Goal: Find specific page/section: Find specific page/section

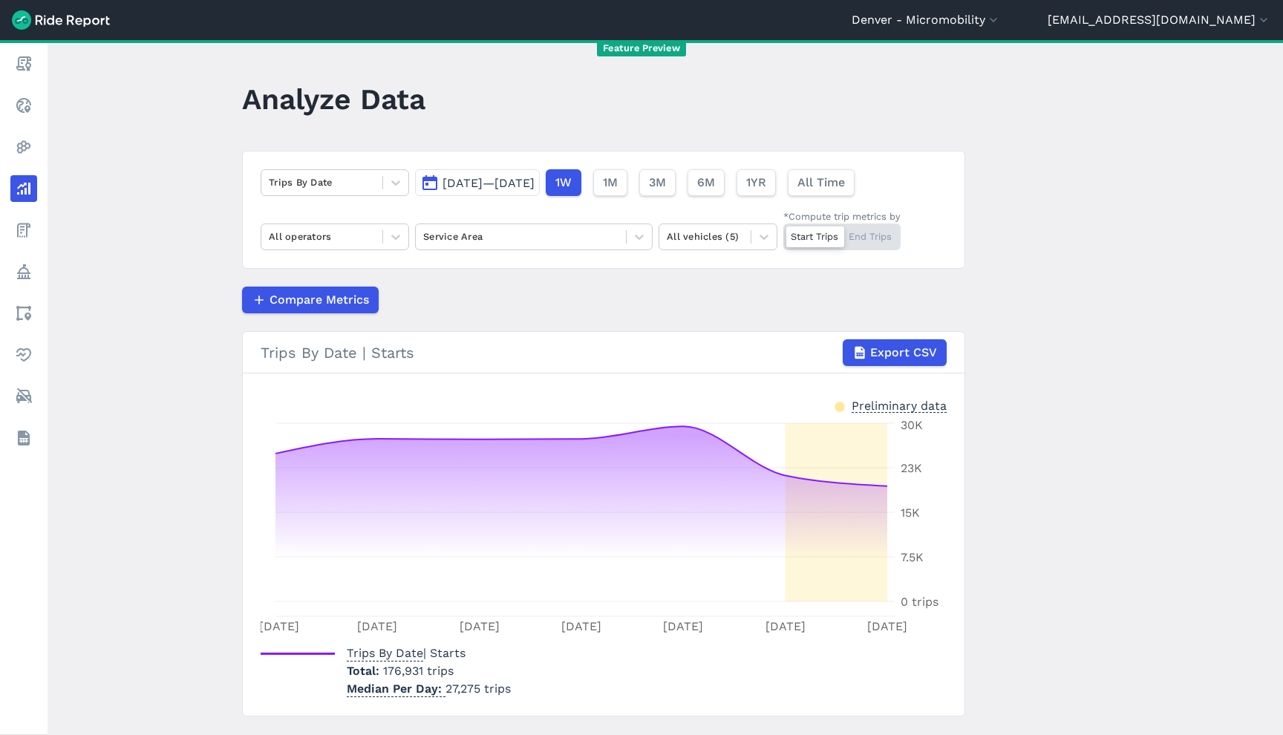
click at [1033, 29] on header "[GEOGRAPHIC_DATA] - Micromobility [GEOGRAPHIC_DATA] [GEOGRAPHIC_DATA] [GEOGRAPH…" at bounding box center [641, 20] width 1283 height 40
click at [1029, 10] on header "[GEOGRAPHIC_DATA] - Micromobility [GEOGRAPHIC_DATA] [GEOGRAPHIC_DATA] [GEOGRAPH…" at bounding box center [641, 20] width 1283 height 40
click at [1001, 24] on button "Denver - Micromobility" at bounding box center [926, 20] width 149 height 18
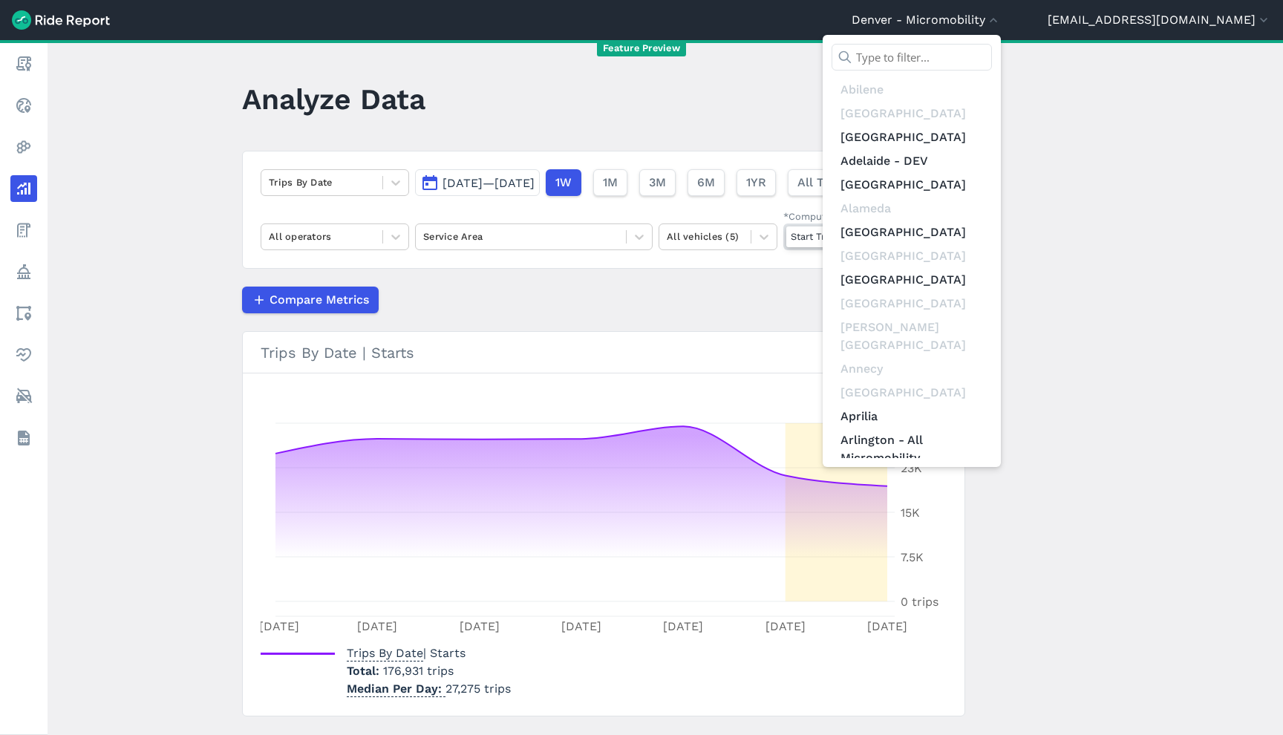
click at [992, 51] on input "text" at bounding box center [912, 57] width 160 height 27
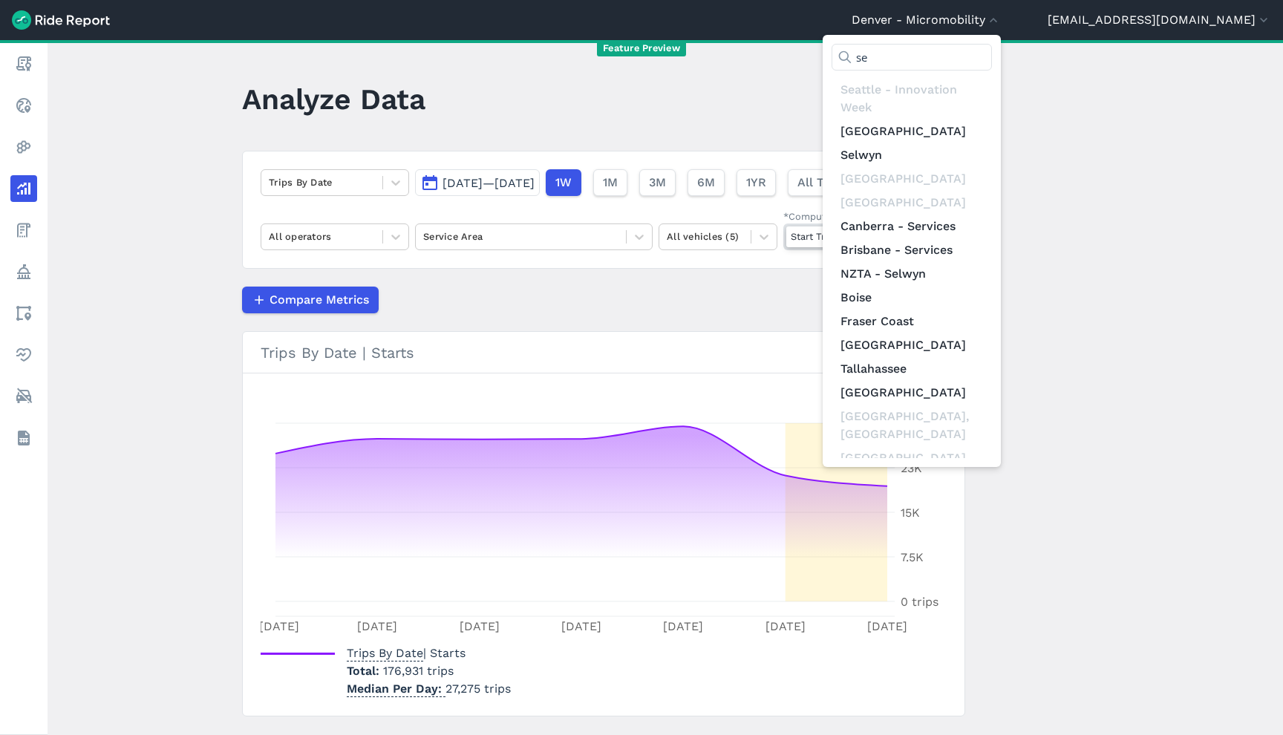
type input "s"
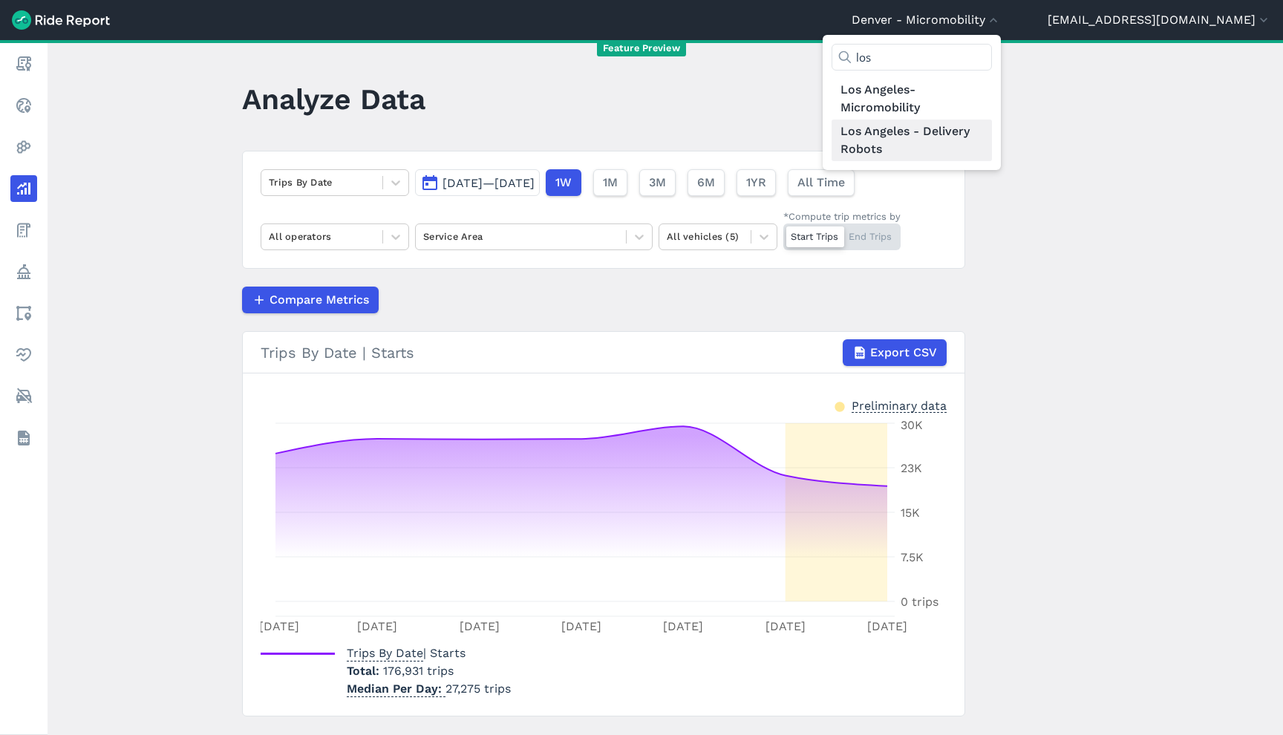
type input "los"
click at [992, 154] on link "Los Angeles - Delivery Robots" at bounding box center [912, 141] width 160 height 42
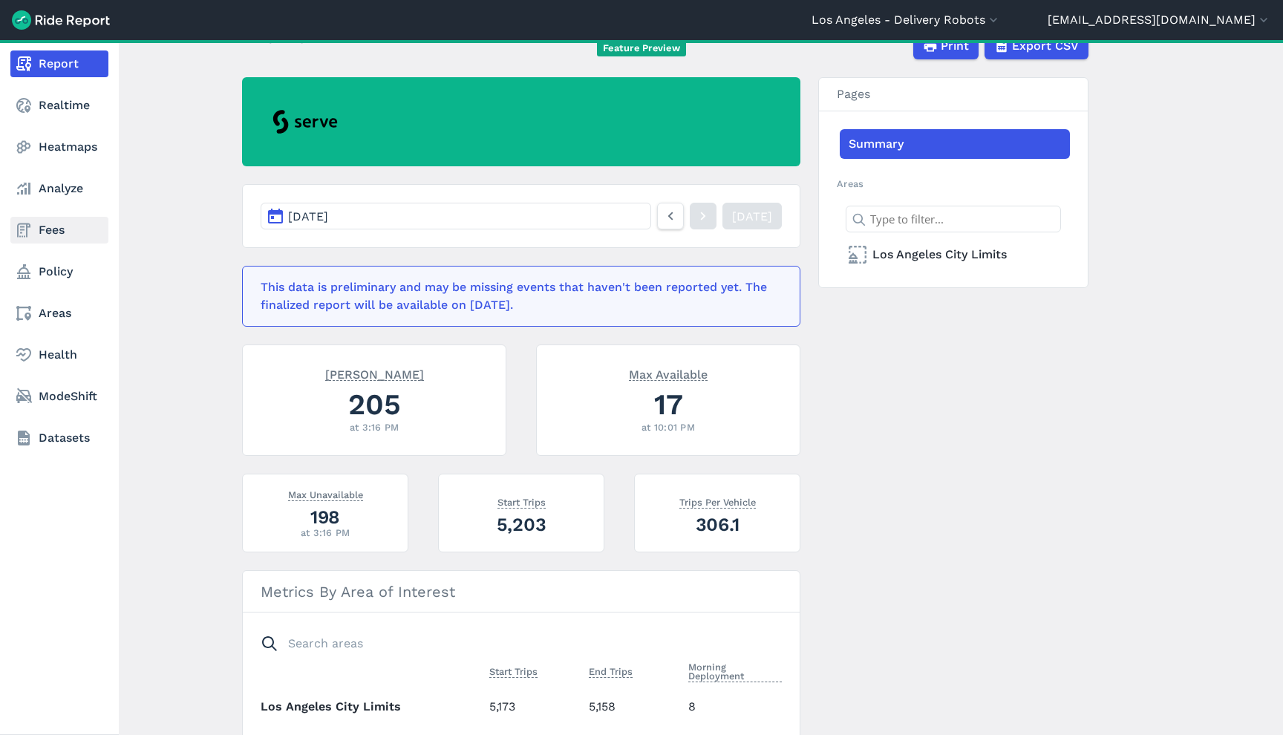
scroll to position [90, 0]
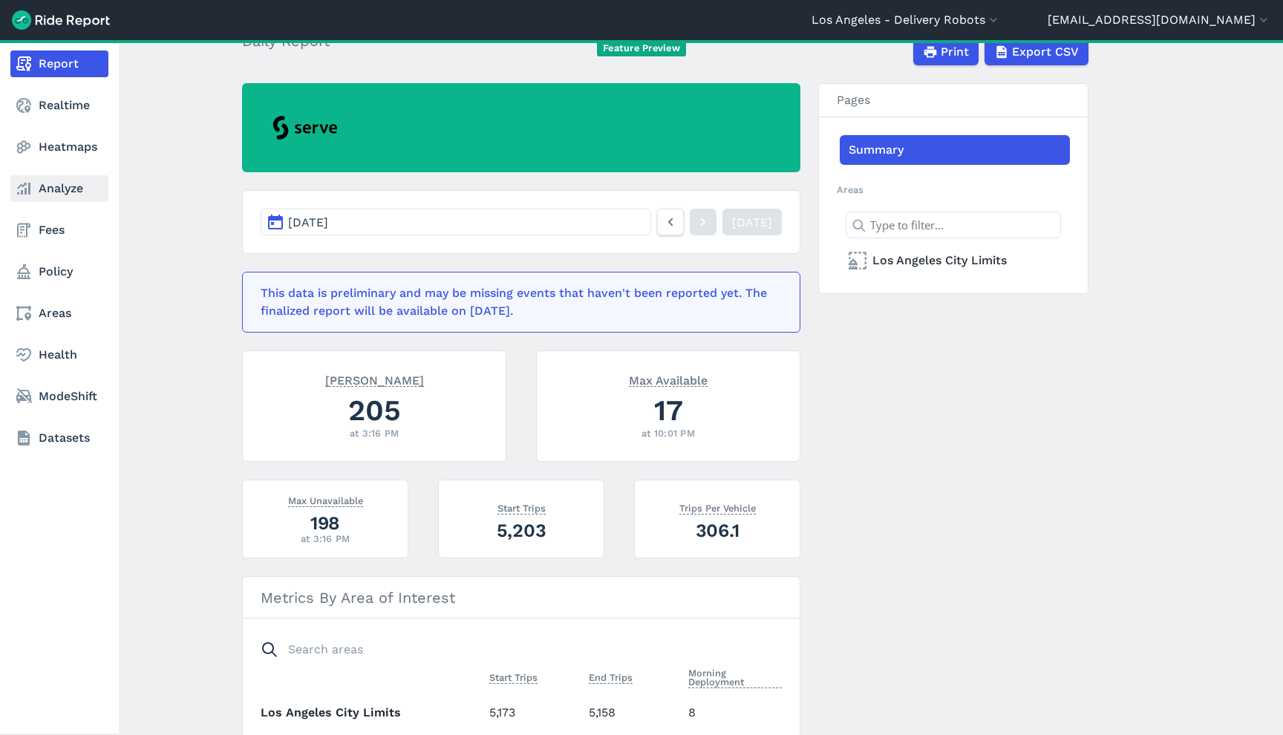
click at [52, 184] on link "Analyze" at bounding box center [59, 188] width 98 height 27
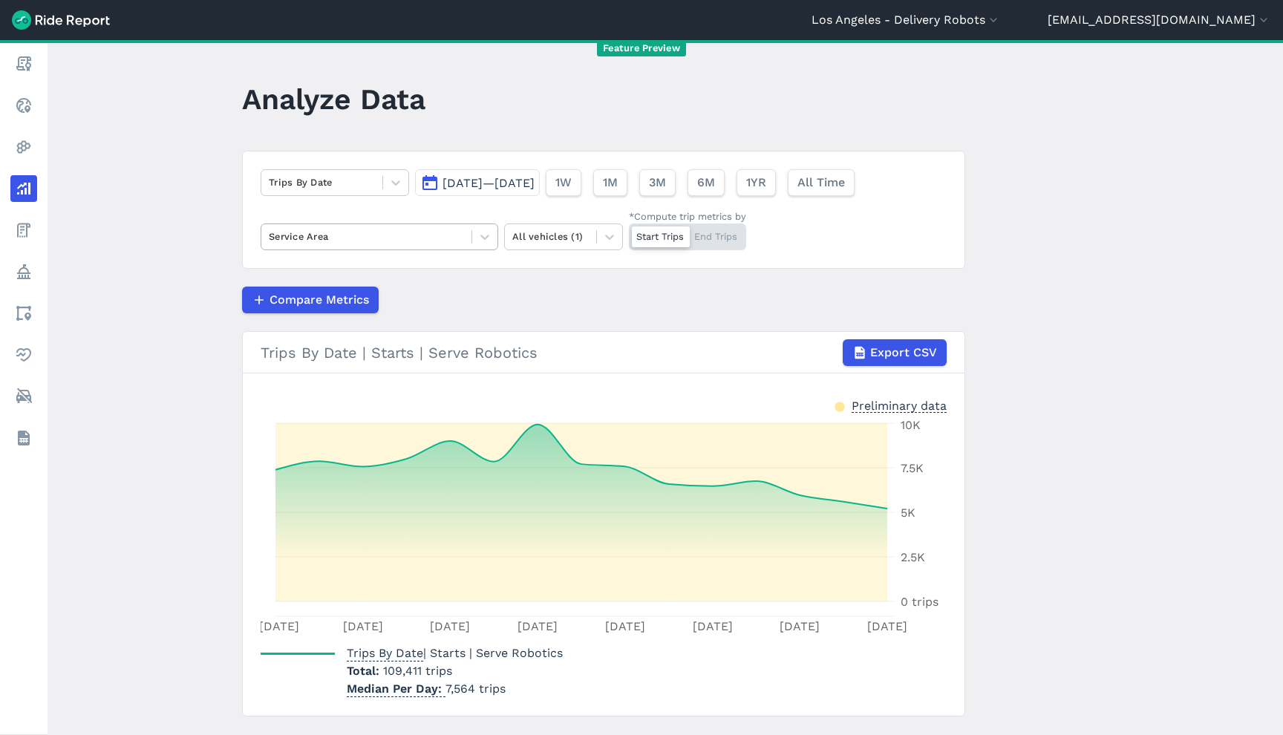
click at [366, 250] on div "Service Area" at bounding box center [380, 237] width 238 height 27
drag, startPoint x: 366, startPoint y: 246, endPoint x: 334, endPoint y: 181, distance: 72.1
click at [365, 246] on div "Service Area" at bounding box center [366, 236] width 210 height 23
drag, startPoint x: 333, startPoint y: 163, endPoint x: 337, endPoint y: 177, distance: 14.1
click at [334, 166] on div "Trips By Date [DATE]—[DATE] 1W 1M 3M 6M 1YR All Time Select is focused ,type to…" at bounding box center [603, 210] width 723 height 118
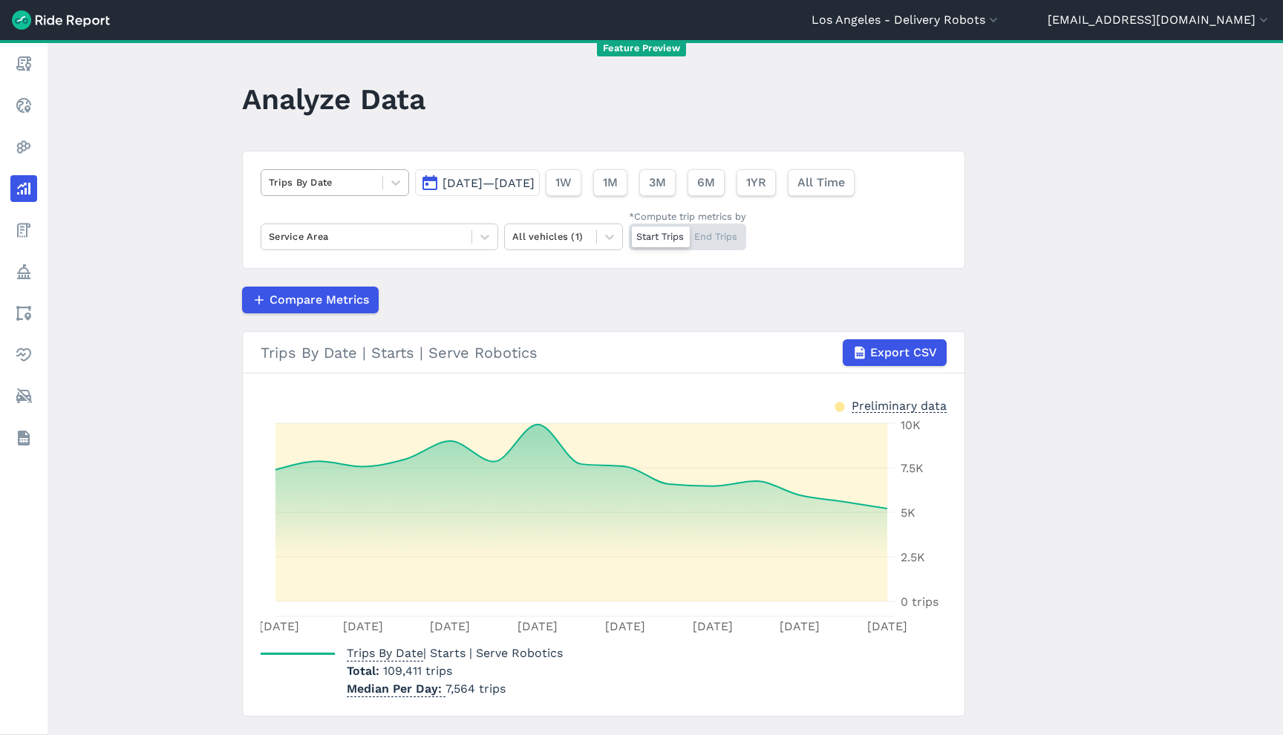
click at [337, 177] on div at bounding box center [322, 182] width 106 height 17
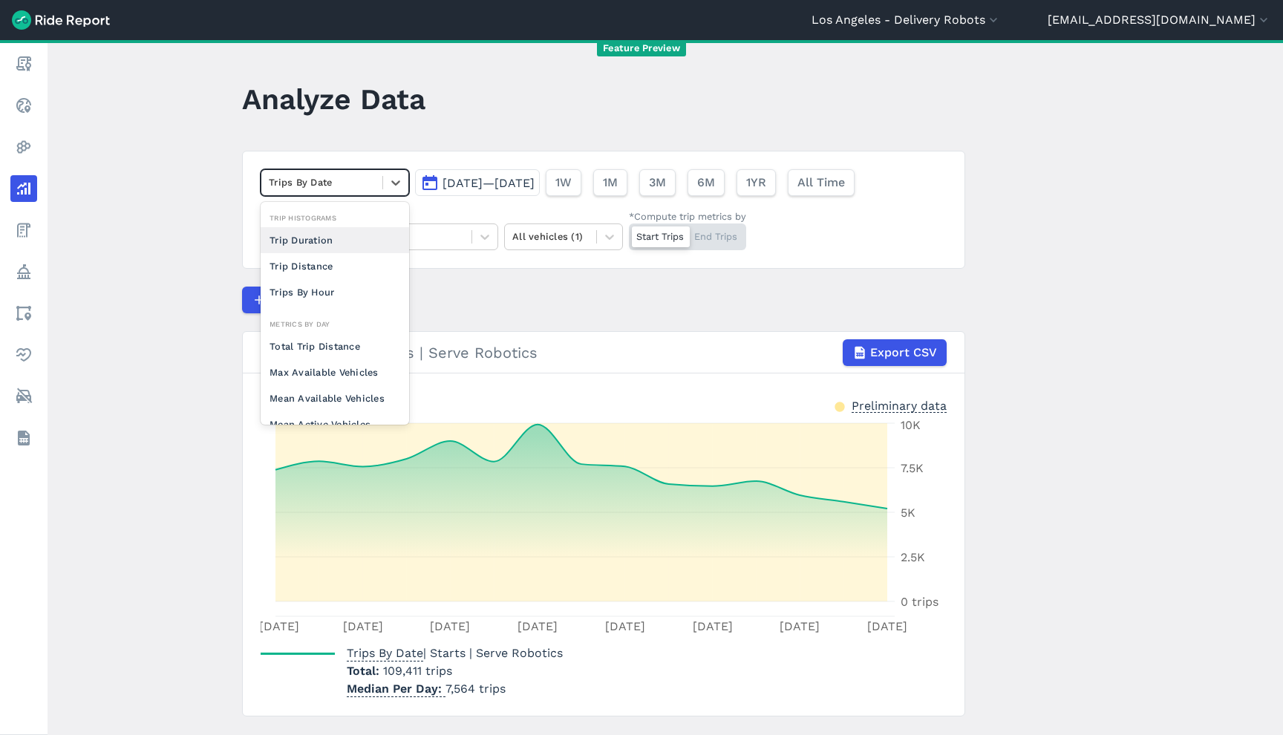
click at [344, 244] on div "Trip Duration" at bounding box center [335, 240] width 149 height 26
